Goal: Task Accomplishment & Management: Manage account settings

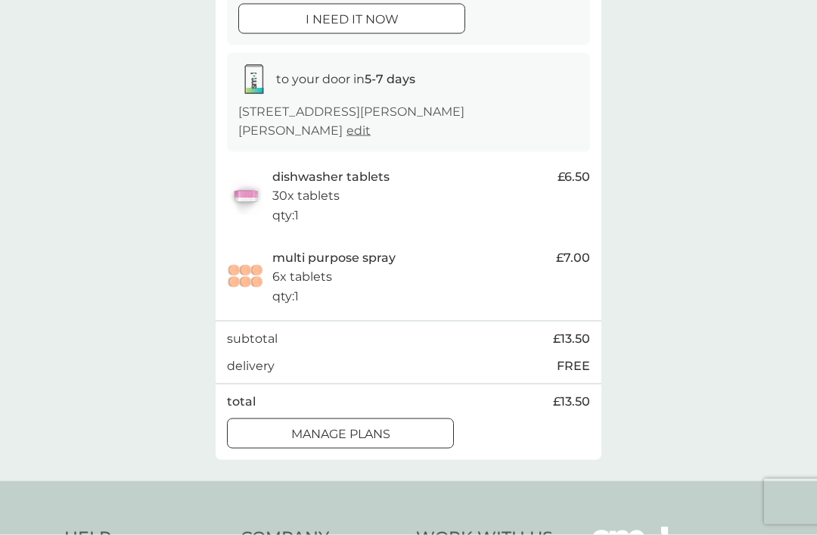
scroll to position [207, 0]
click at [364, 425] on div at bounding box center [340, 433] width 54 height 16
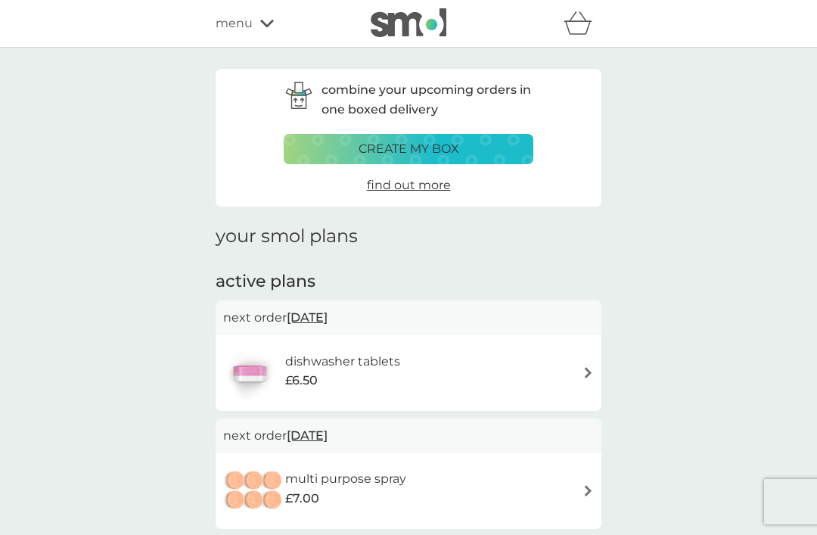
click at [583, 486] on img at bounding box center [588, 490] width 11 height 11
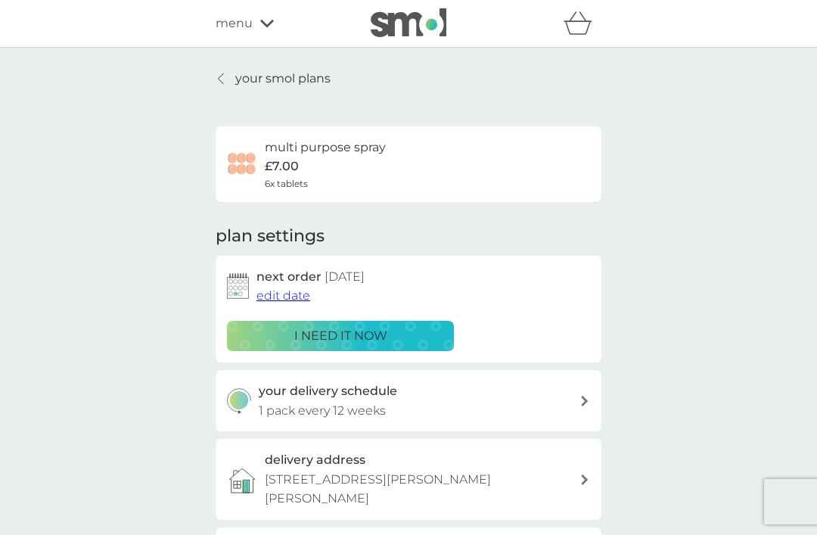
click at [287, 294] on span "edit date" at bounding box center [283, 295] width 54 height 14
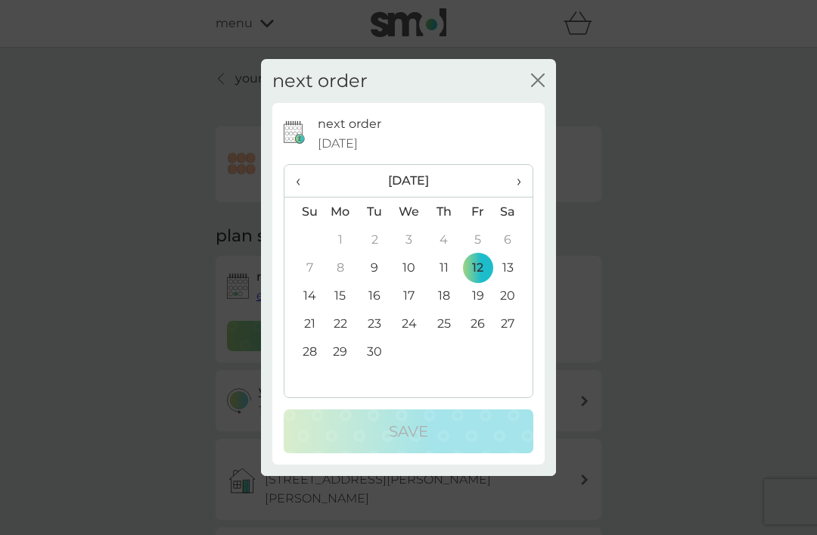
click at [524, 197] on th "›" at bounding box center [514, 181] width 38 height 33
click at [528, 197] on th "›" at bounding box center [514, 181] width 38 height 33
click at [524, 197] on th "›" at bounding box center [514, 181] width 38 height 33
click at [521, 197] on span "›" at bounding box center [513, 181] width 15 height 32
click at [453, 281] on td "8" at bounding box center [444, 267] width 34 height 28
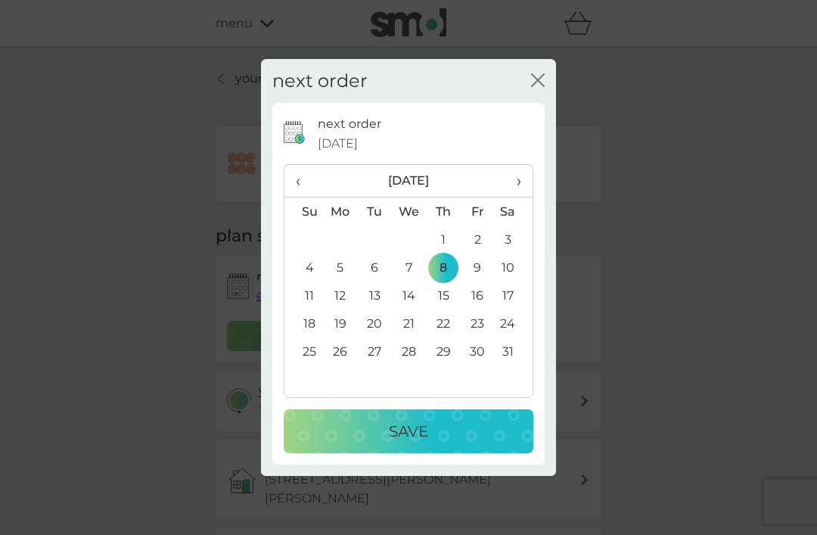
click at [416, 443] on p "Save" at bounding box center [408, 431] width 39 height 24
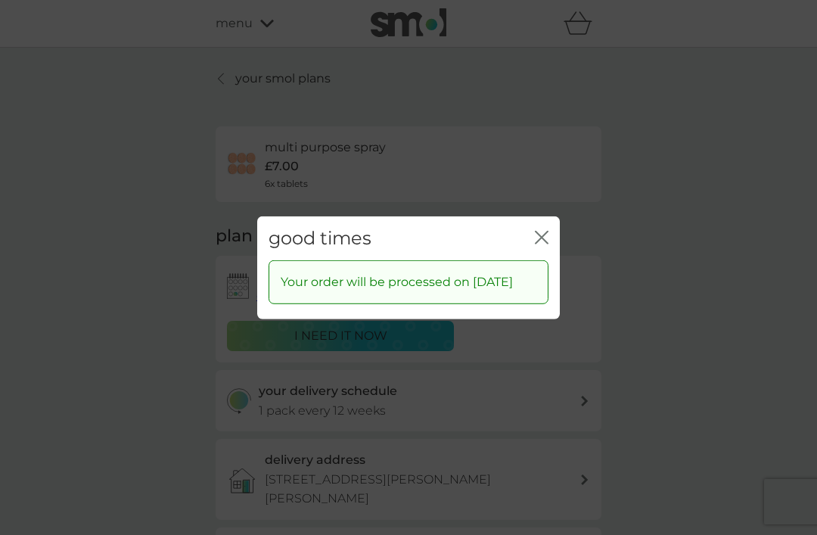
click at [546, 244] on icon "close" at bounding box center [542, 237] width 14 height 14
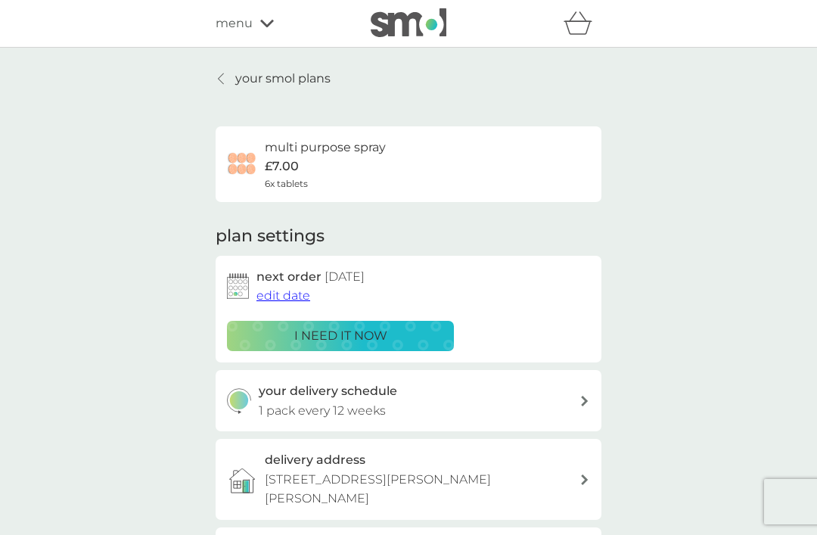
click at [234, 23] on span "menu" at bounding box center [234, 24] width 37 height 20
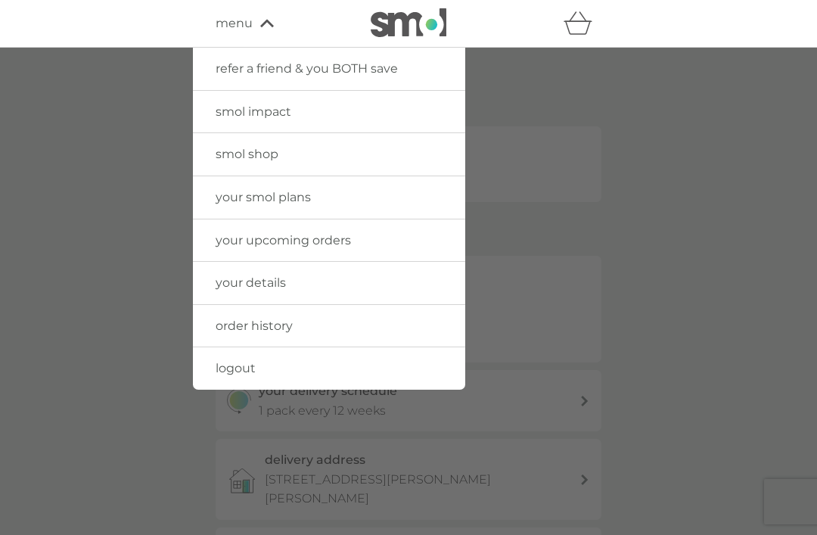
click at [240, 365] on span "logout" at bounding box center [236, 368] width 40 height 14
